Goal: Information Seeking & Learning: Check status

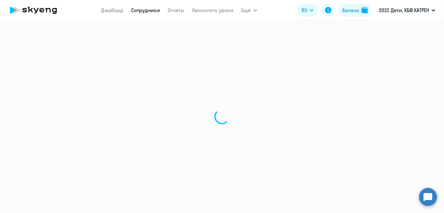
select select "30"
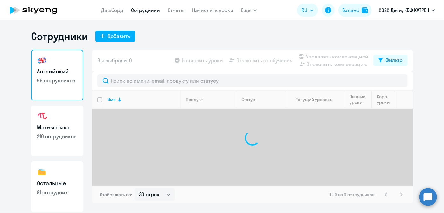
scroll to position [55, 0]
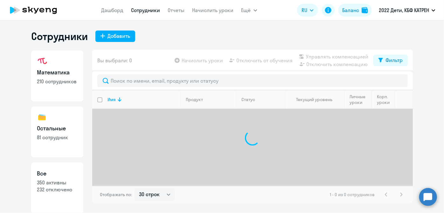
click at [63, 176] on h3 "Все" at bounding box center [57, 174] width 41 height 8
select select "30"
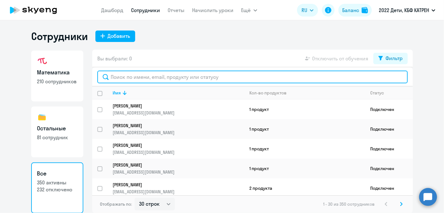
click at [164, 78] on input "text" at bounding box center [252, 77] width 311 height 13
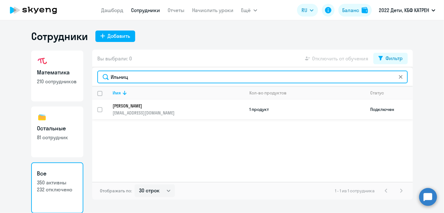
type input "Ильниц"
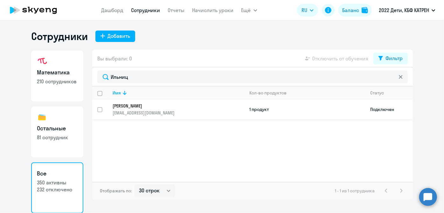
click at [159, 111] on p "[EMAIL_ADDRESS][DOMAIN_NAME]" at bounding box center [178, 113] width 131 height 6
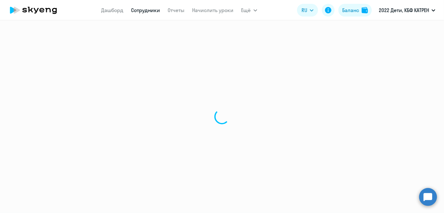
select select "math"
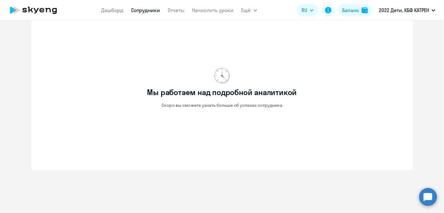
scroll to position [251, 0]
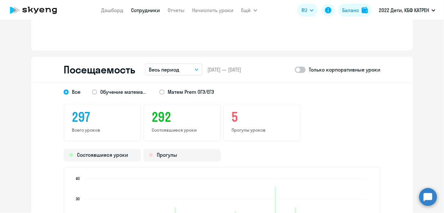
scroll to position [512, 0]
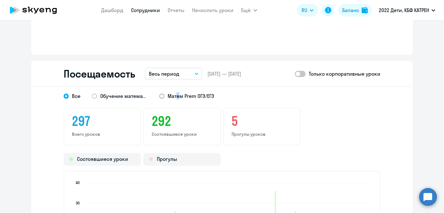
click at [176, 97] on span "Матем Prem ОГЭ/ЕГЭ" at bounding box center [191, 96] width 46 height 7
click at [160, 95] on span at bounding box center [161, 96] width 5 height 5
click at [0, 0] on input "Матем Prem ОГЭ/ЕГЭ" at bounding box center [0, 0] width 0 height 0
click at [184, 76] on button "Весь период" at bounding box center [173, 74] width 57 height 12
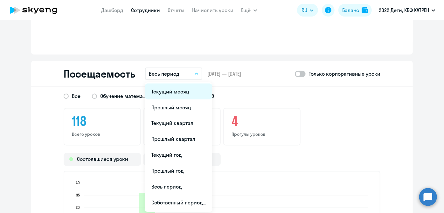
click at [184, 89] on li "Текущий месяц" at bounding box center [178, 92] width 67 height 16
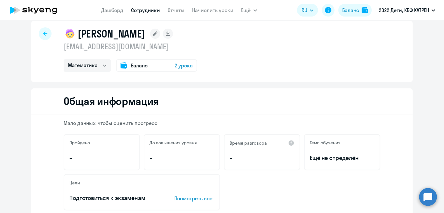
scroll to position [0, 0]
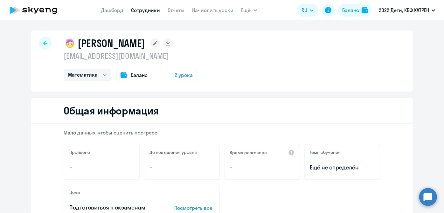
click at [144, 11] on link "Сотрудники" at bounding box center [145, 10] width 29 height 6
select select "30"
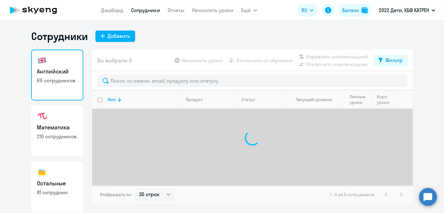
scroll to position [55, 0]
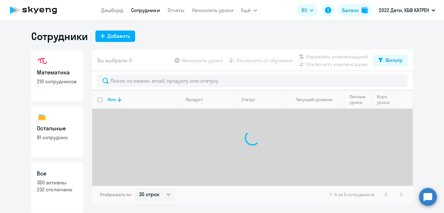
click at [52, 190] on p "232 отключено" at bounding box center [57, 189] width 41 height 7
select select "30"
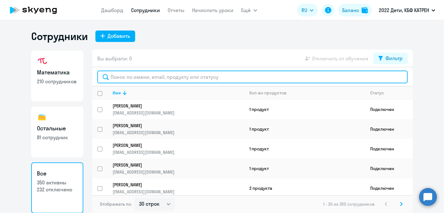
click at [161, 77] on input "text" at bounding box center [252, 77] width 311 height 13
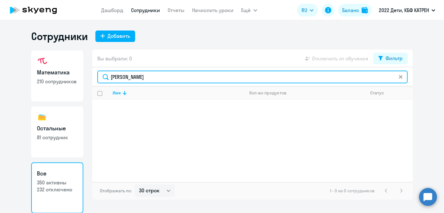
type input "[PERSON_NAME]"
